Goal: Answer question/provide support: Answer question/provide support

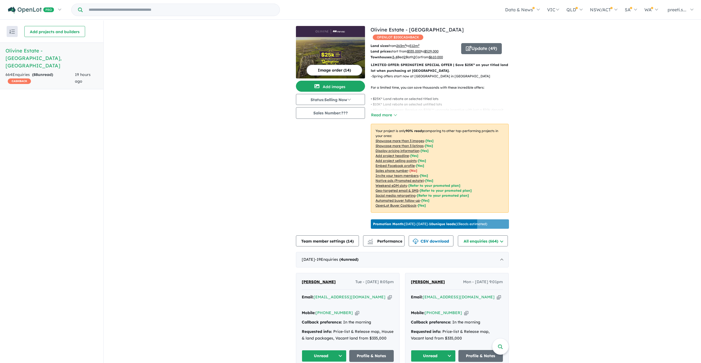
scroll to position [55, 0]
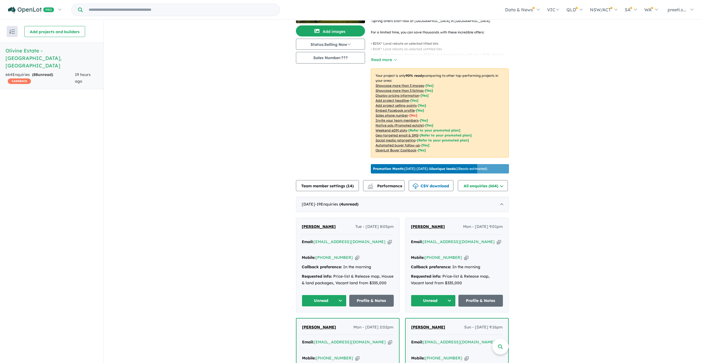
click at [316, 225] on span "[PERSON_NAME]" at bounding box center [319, 226] width 34 height 5
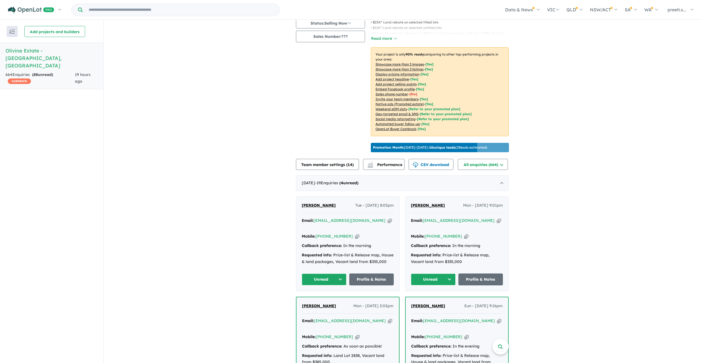
scroll to position [111, 0]
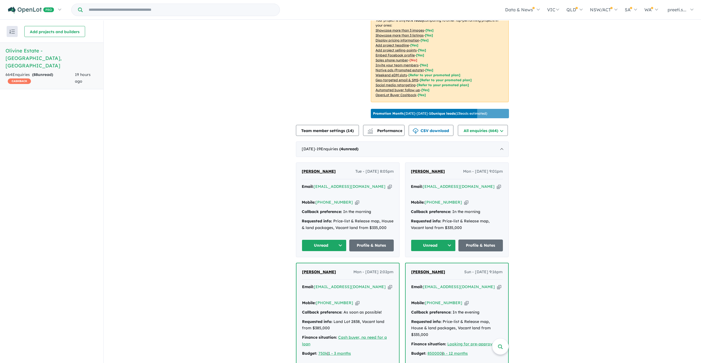
click at [347, 199] on div "Mobile: [PHONE_NUMBER] Copied!" at bounding box center [348, 202] width 92 height 7
click at [355, 200] on icon "button" at bounding box center [357, 203] width 4 height 6
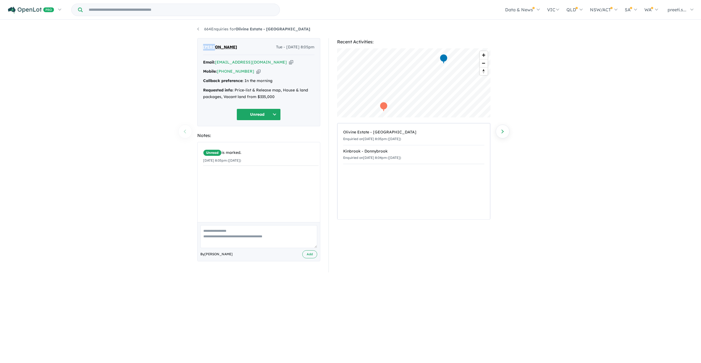
drag, startPoint x: 215, startPoint y: 47, endPoint x: 199, endPoint y: 46, distance: 15.8
click at [199, 46] on div "[PERSON_NAME] Tue - [DATE] 8:05pm Email: [EMAIL_ADDRESS][DOMAIN_NAME] Copied! M…" at bounding box center [258, 82] width 123 height 88
copy span "Beata"
drag, startPoint x: 232, startPoint y: 47, endPoint x: 217, endPoint y: 48, distance: 15.8
click at [217, 48] on div "[PERSON_NAME] Tue - [DATE] 8:05pm" at bounding box center [258, 49] width 111 height 11
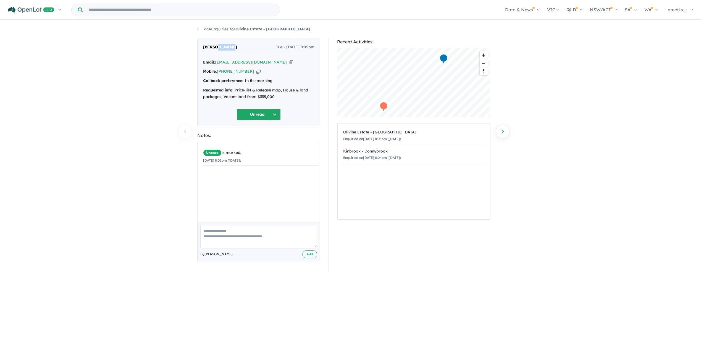
copy span "[PERSON_NAME]"
click at [256, 74] on icon "button" at bounding box center [258, 72] width 4 height 6
copy span "[PERSON_NAME]"
click at [289, 64] on icon "button" at bounding box center [291, 62] width 4 height 6
copy span "[PERSON_NAME]"
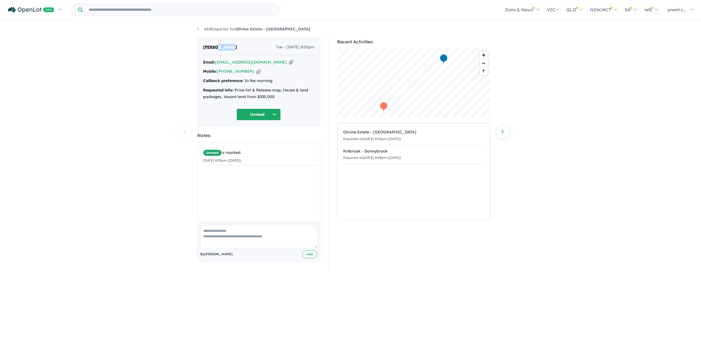
click at [278, 113] on button "Unread" at bounding box center [259, 115] width 44 height 12
click at [264, 138] on button "Assigned" at bounding box center [261, 140] width 48 height 13
